Goal: Information Seeking & Learning: Check status

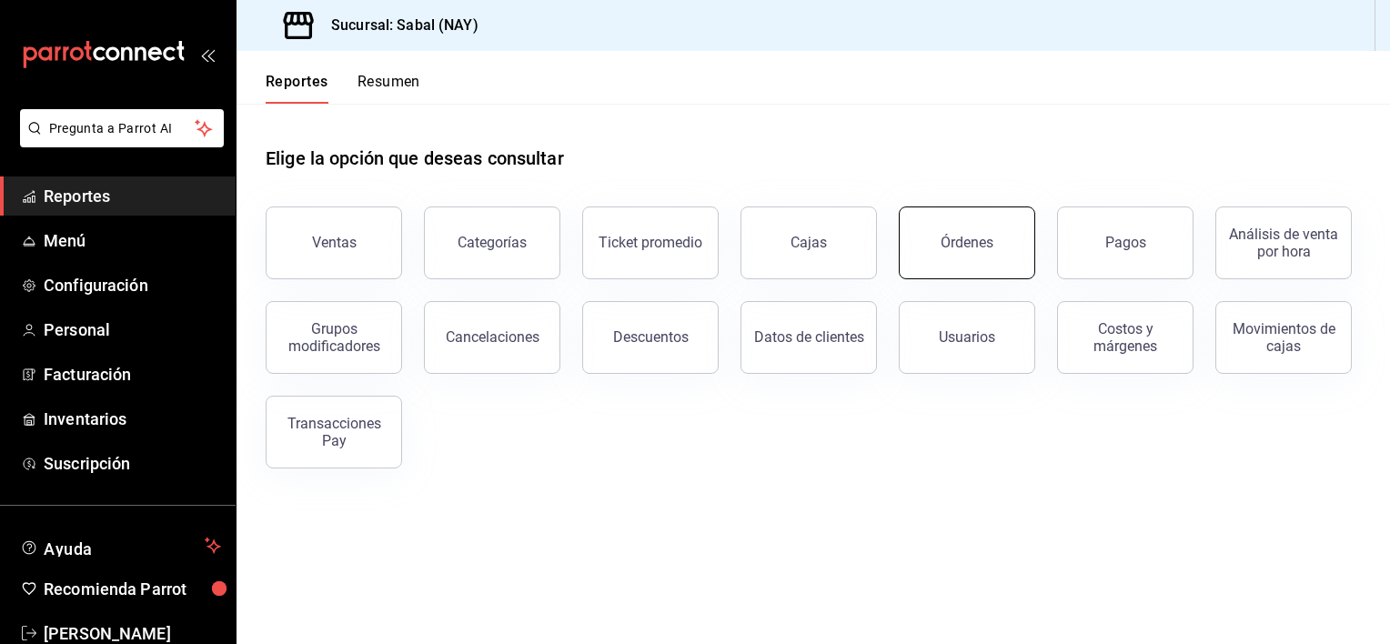
click at [974, 229] on button "Órdenes" at bounding box center [967, 243] width 136 height 73
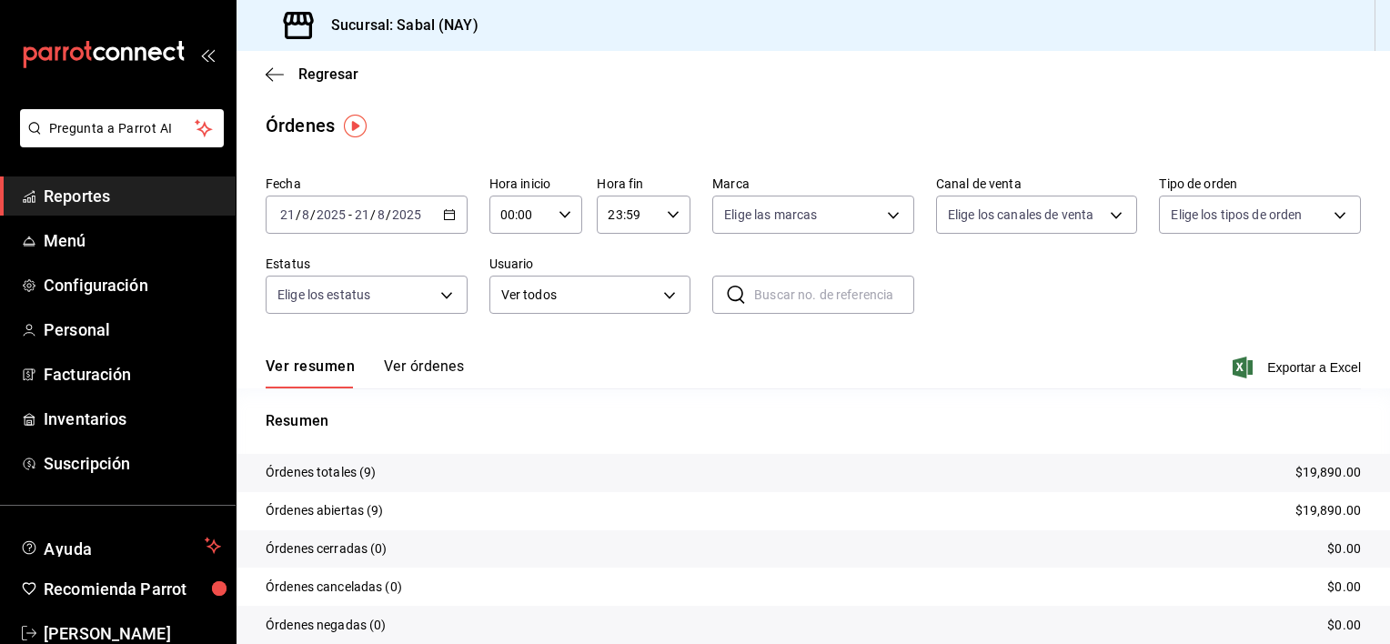
click at [423, 372] on button "Ver órdenes" at bounding box center [424, 373] width 80 height 31
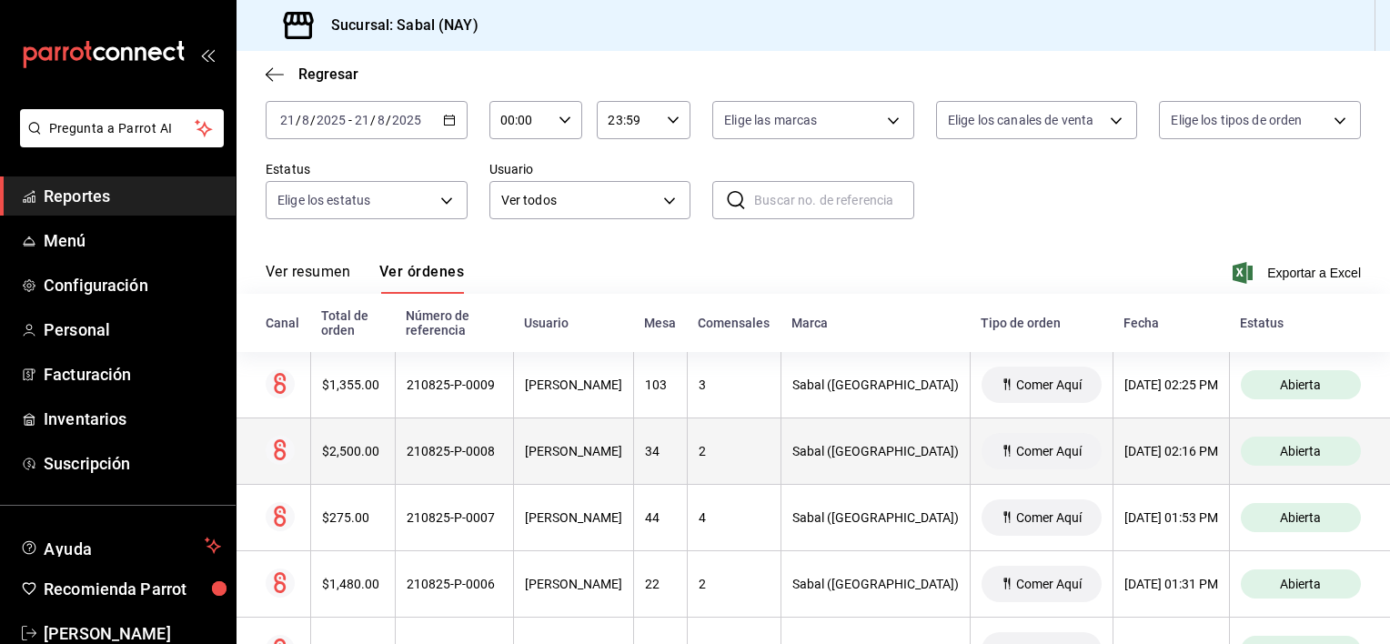
scroll to position [91, 0]
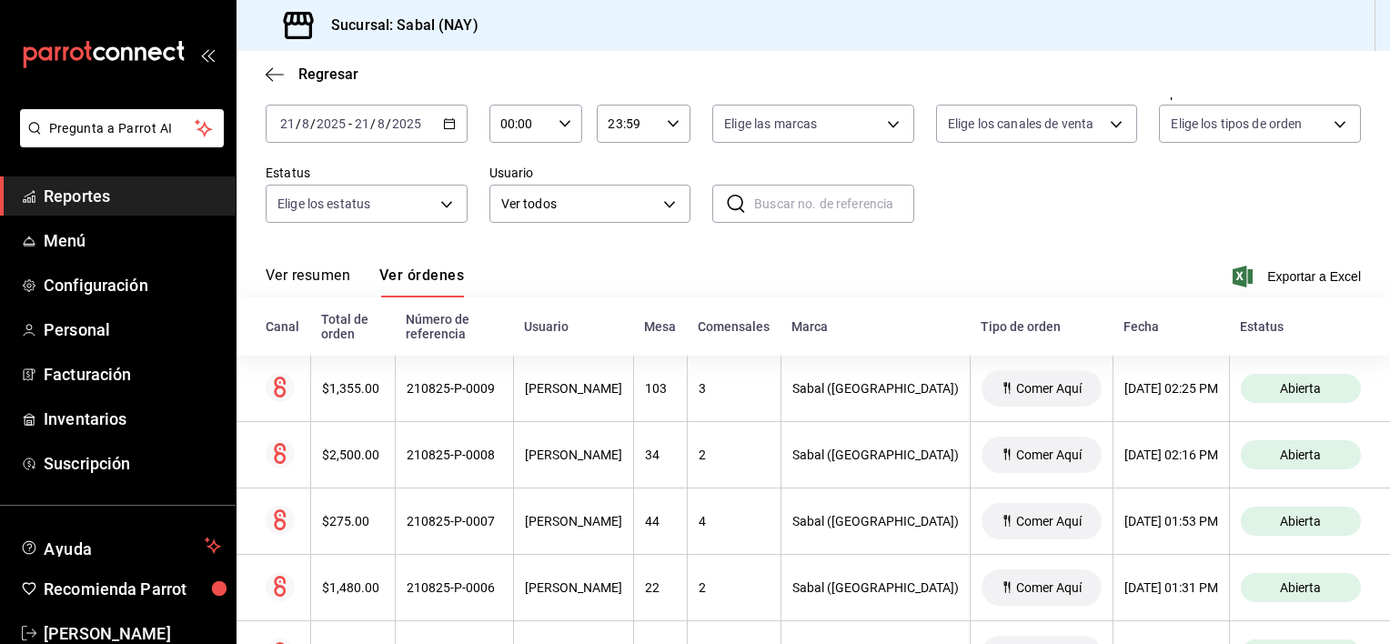
click at [302, 283] on button "Ver resumen" at bounding box center [308, 282] width 85 height 31
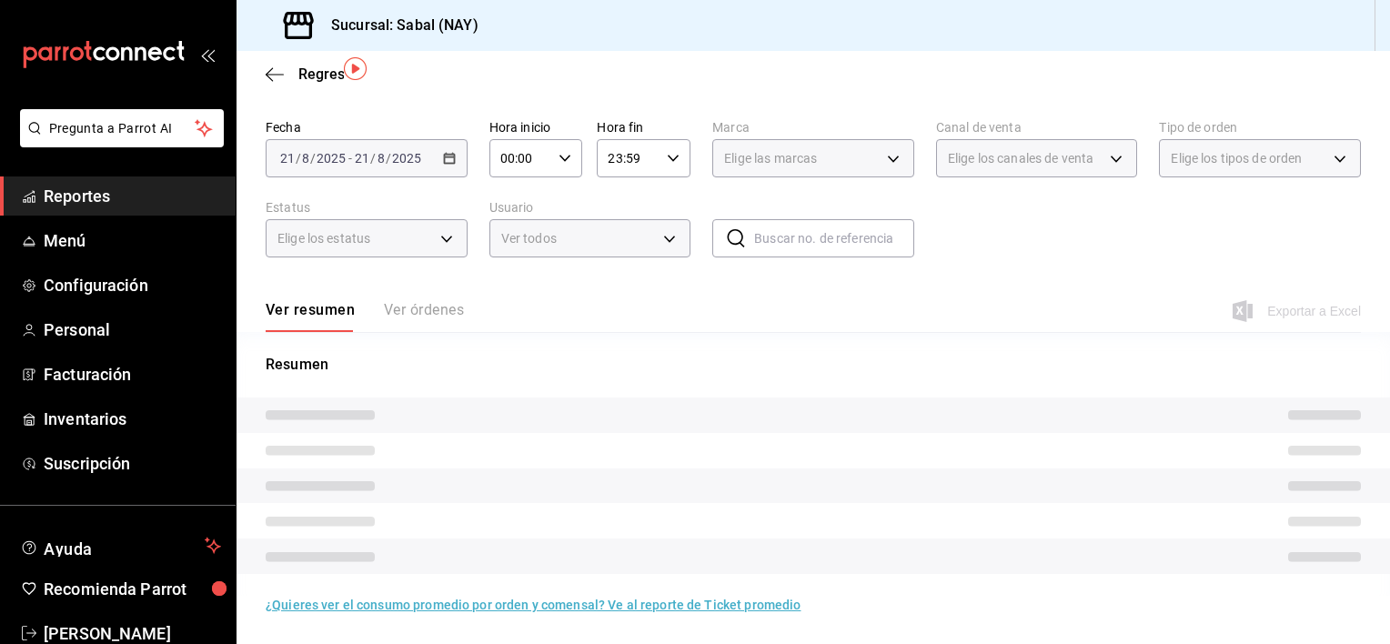
scroll to position [70, 0]
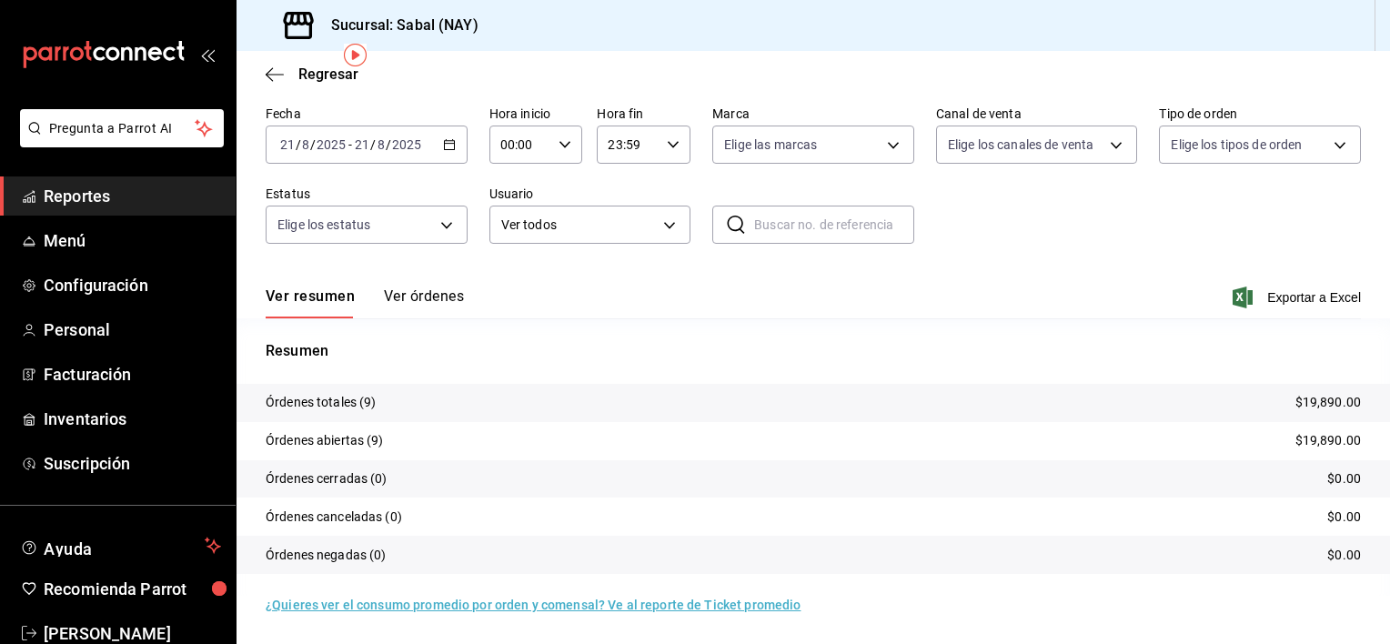
click at [433, 298] on button "Ver órdenes" at bounding box center [424, 303] width 80 height 31
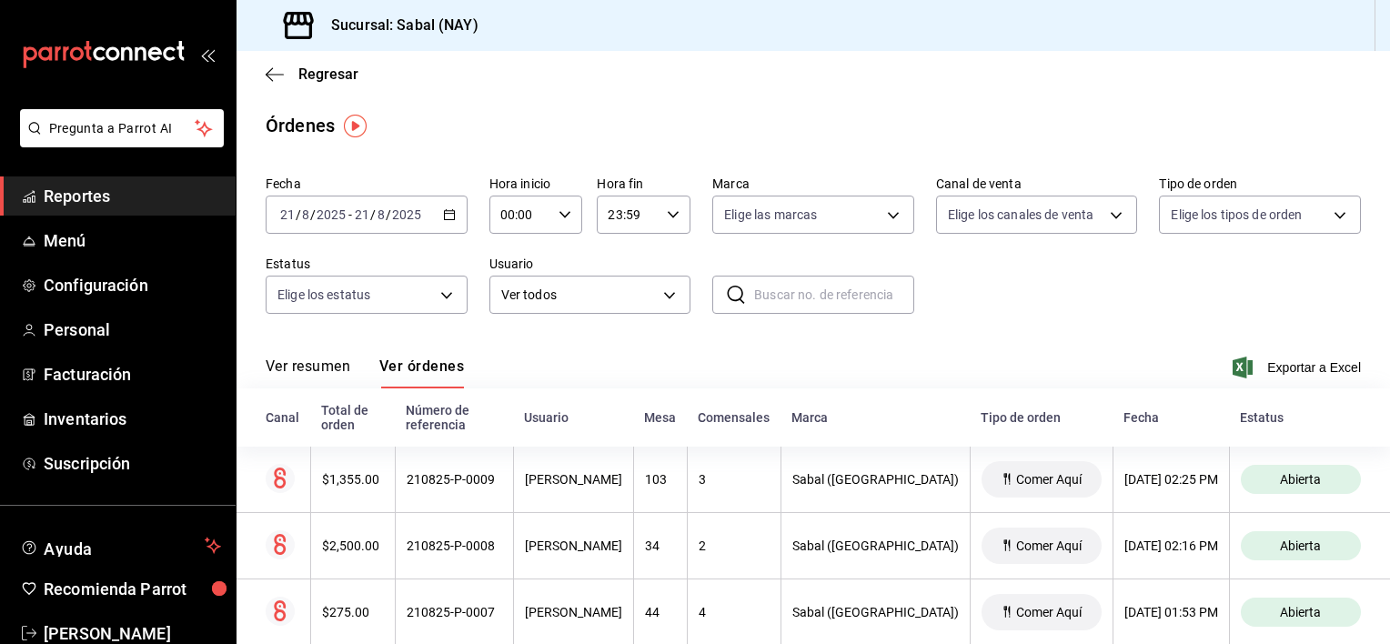
click at [327, 364] on button "Ver resumen" at bounding box center [308, 373] width 85 height 31
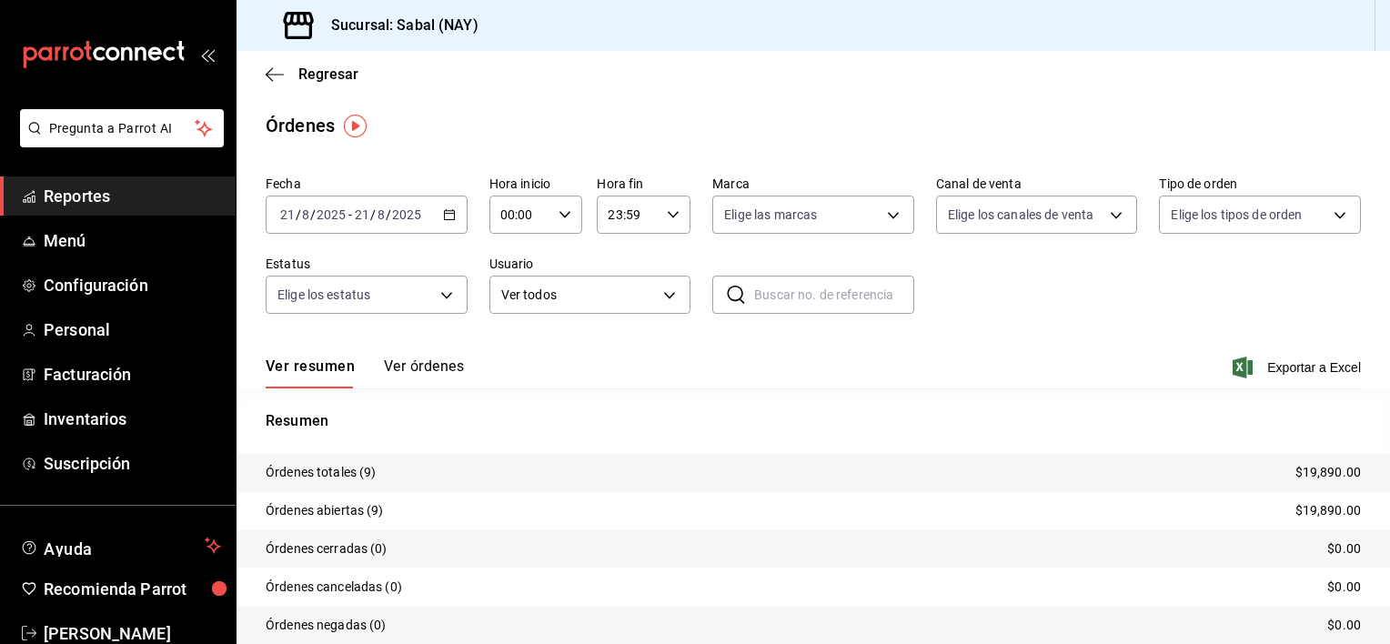
click at [399, 368] on button "Ver órdenes" at bounding box center [424, 373] width 80 height 31
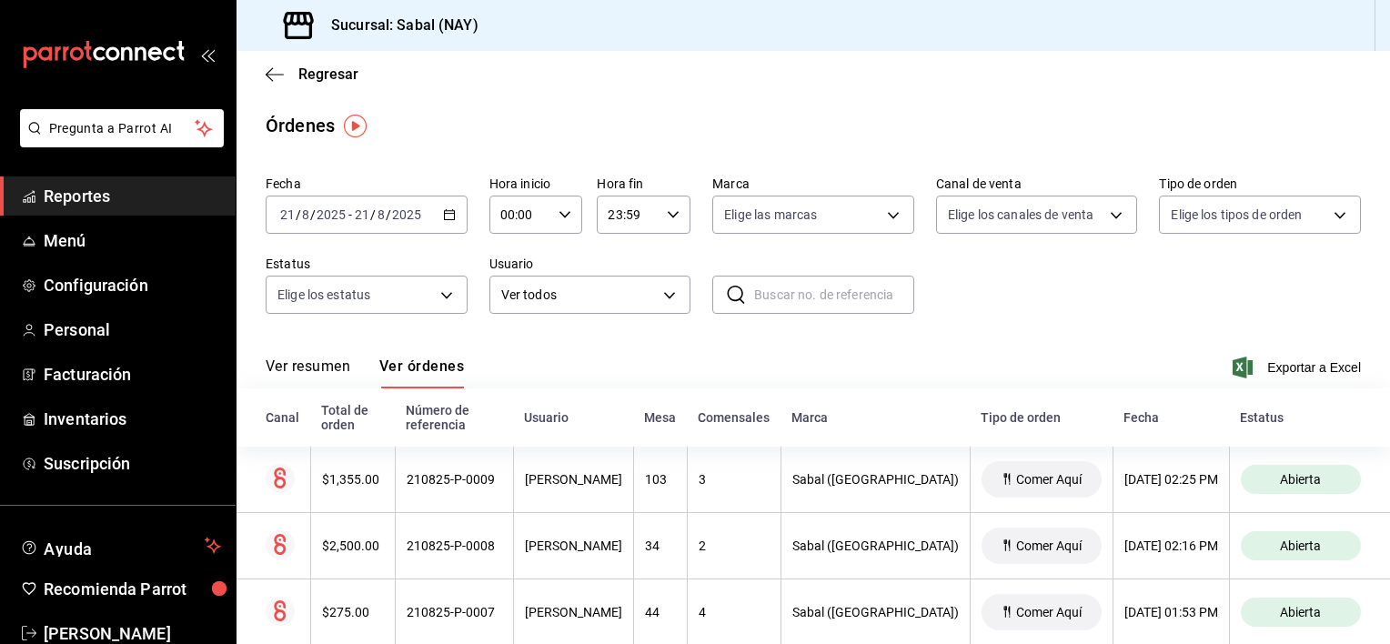
click at [736, 139] on main "Regresar Órdenes Fecha [DATE] [DATE] - [DATE] [DATE] Hora inicio 00:00 Hora ini…" at bounding box center [814, 566] width 1154 height 1030
